Goal: Transaction & Acquisition: Purchase product/service

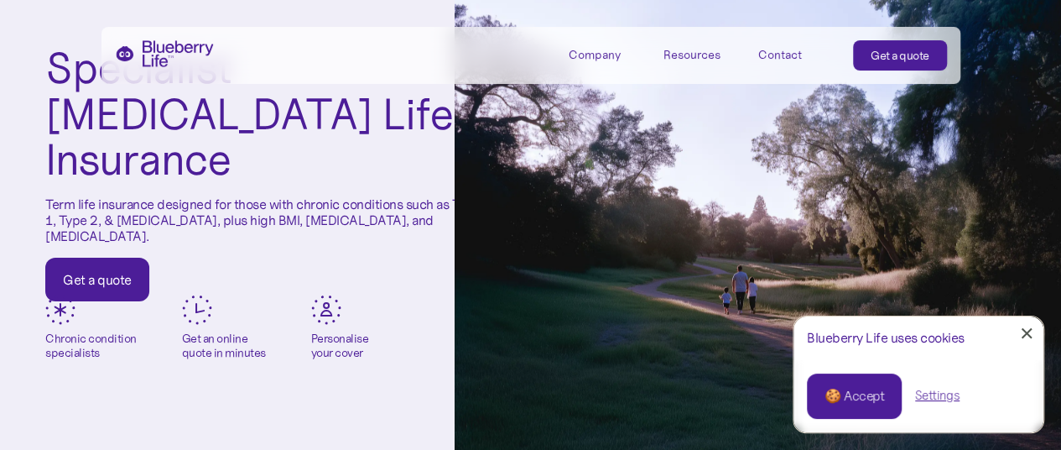
scroll to position [84, 0]
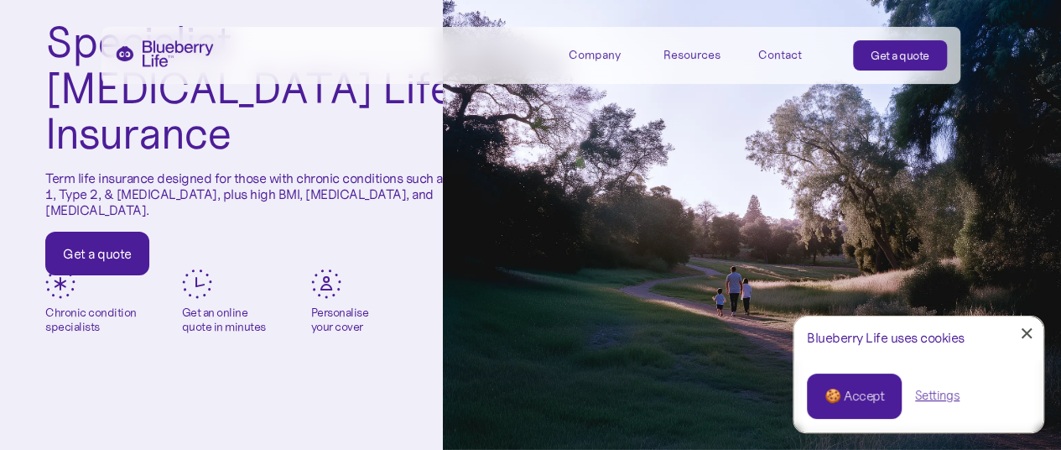
click at [836, 402] on div "🍪 Accept" at bounding box center [855, 396] width 60 height 18
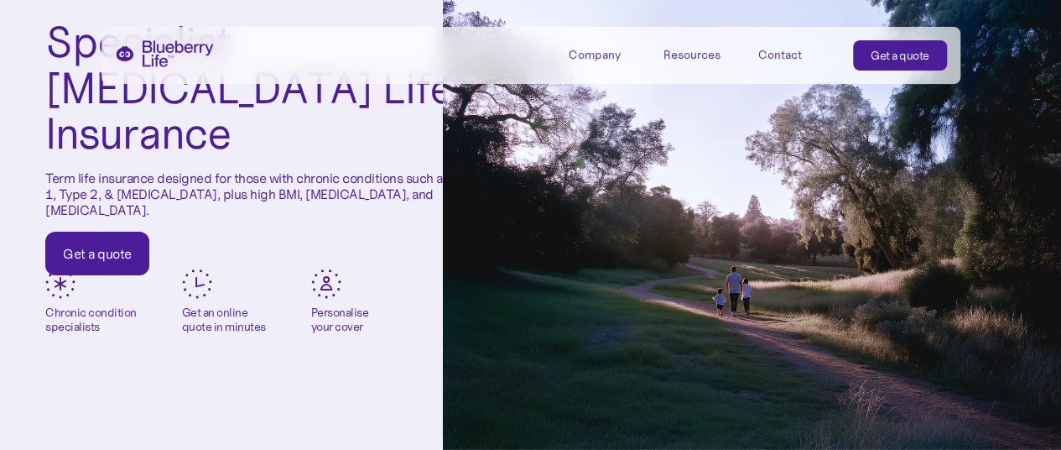
click at [116, 232] on link "Get a quote" at bounding box center [97, 254] width 104 height 44
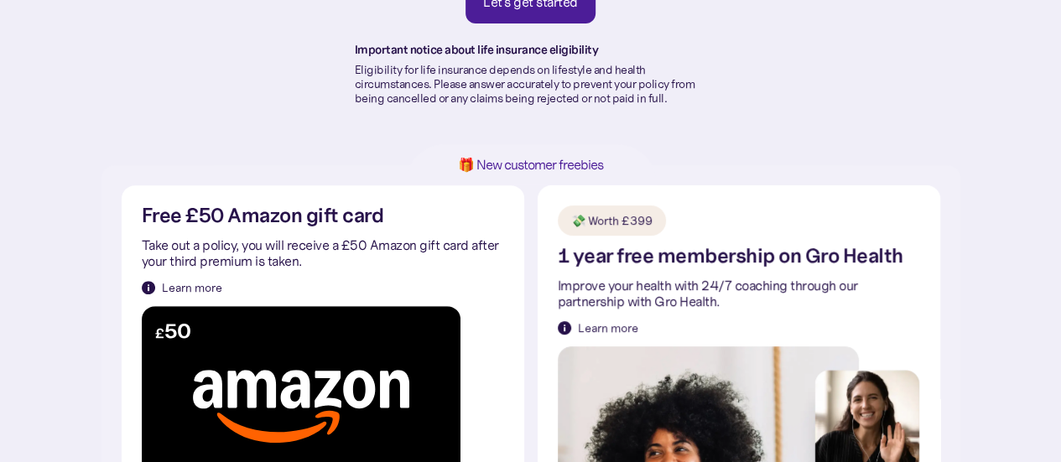
scroll to position [252, 0]
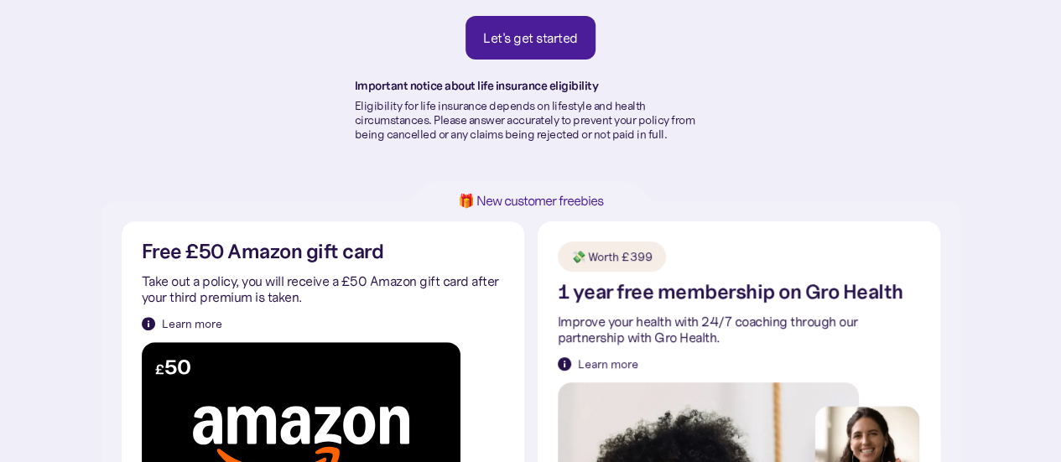
click at [523, 43] on div "Let's get started" at bounding box center [530, 37] width 95 height 17
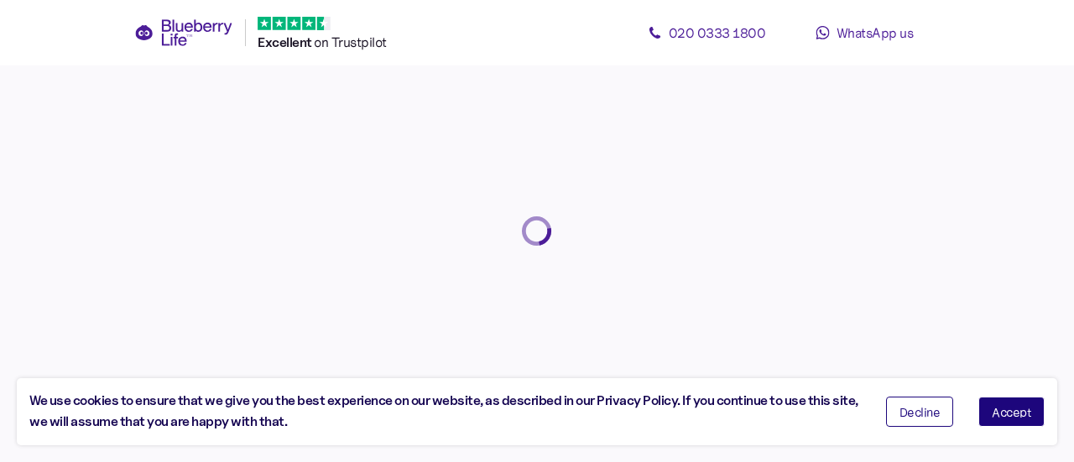
click at [1015, 405] on button "Accept" at bounding box center [1011, 412] width 66 height 30
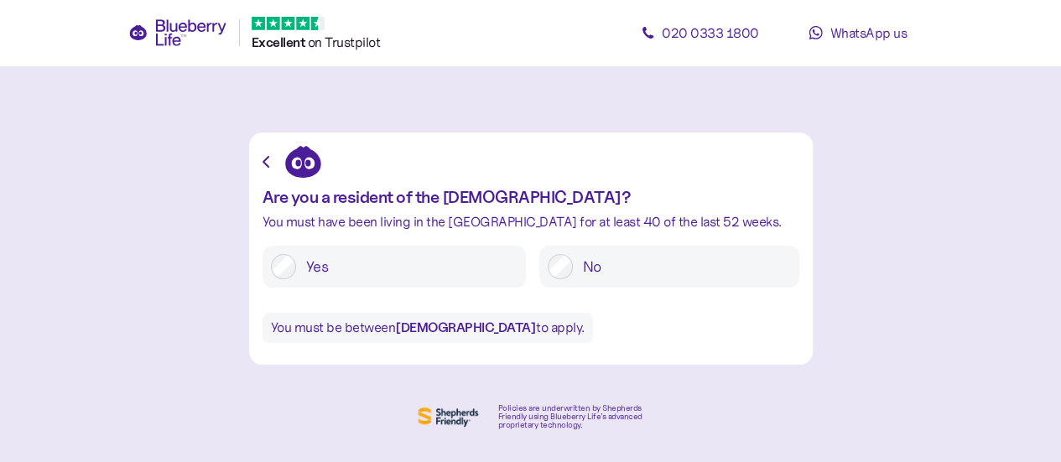
click at [445, 263] on label "Yes" at bounding box center [406, 266] width 221 height 25
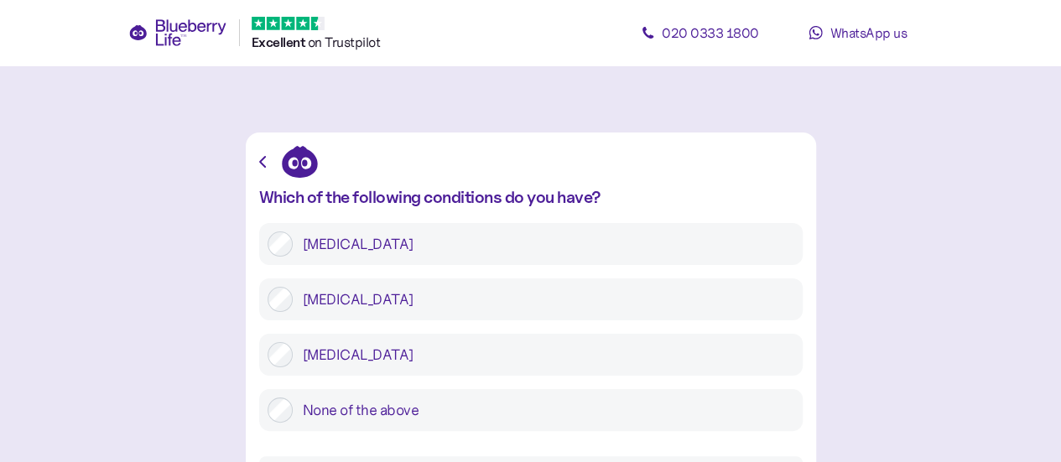
click at [462, 303] on label "Type 2 diabetes" at bounding box center [544, 299] width 502 height 25
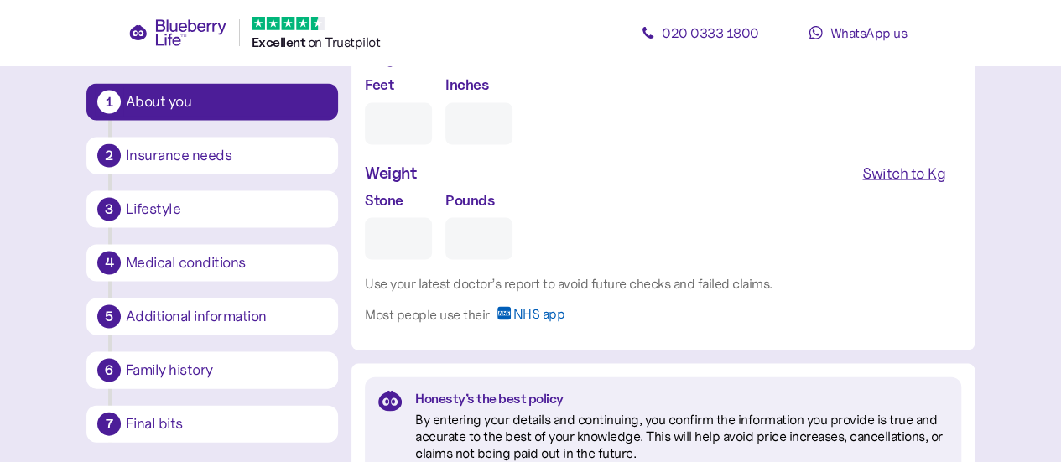
scroll to position [1616, 0]
